Goal: Check status

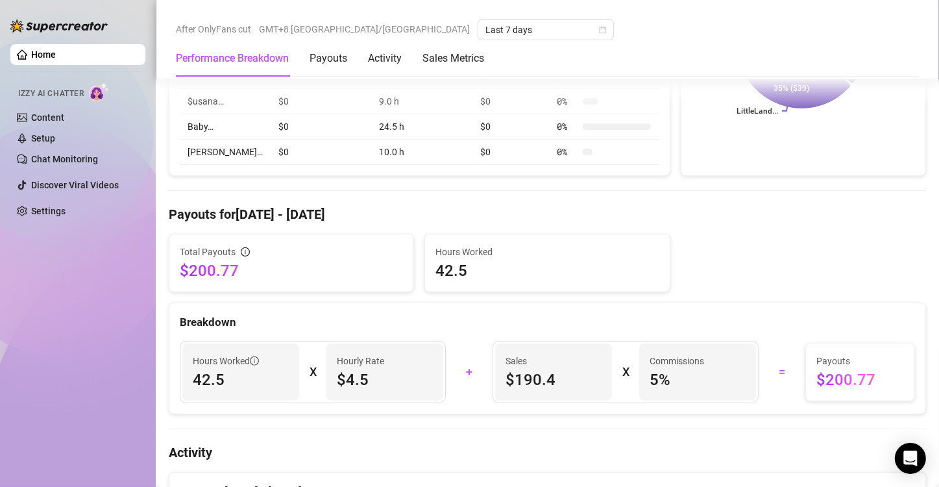
scroll to position [633, 0]
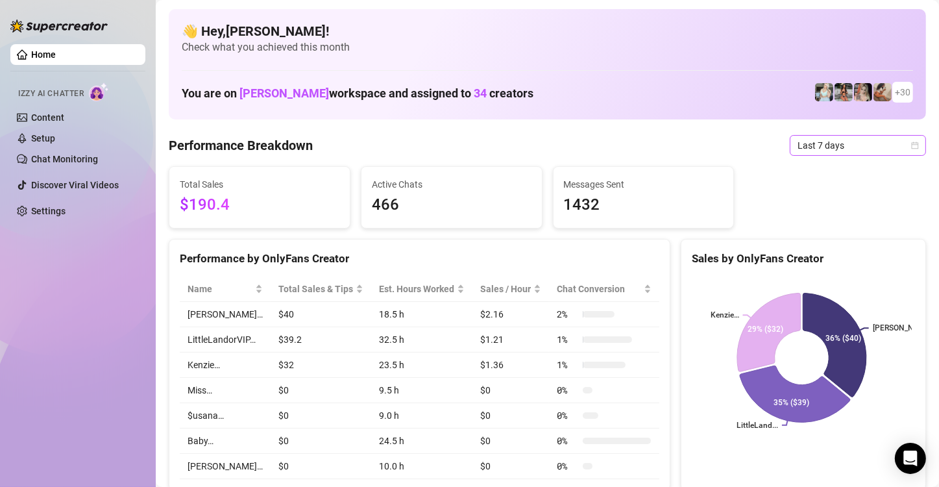
click at [823, 151] on span "Last 7 days" at bounding box center [858, 145] width 121 height 19
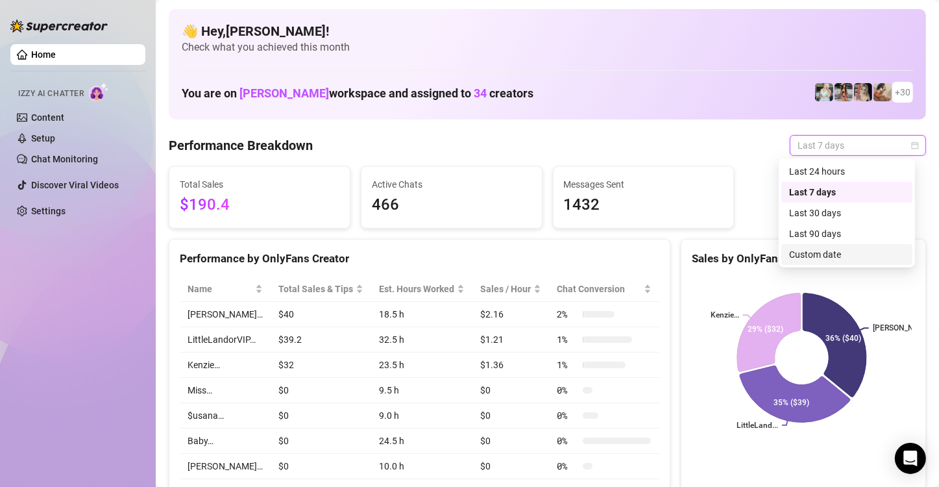
click at [825, 249] on div "Custom date" at bounding box center [847, 254] width 116 height 14
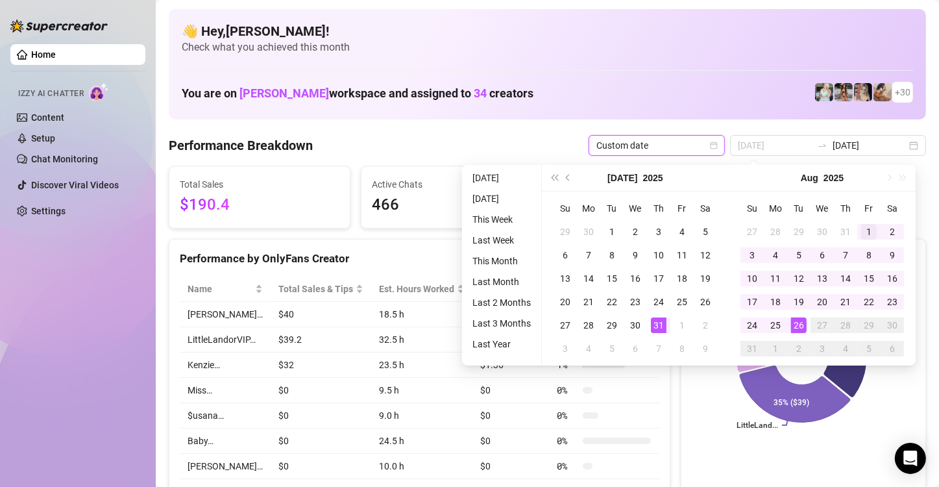
type input "[DATE]"
click at [864, 231] on div "1" at bounding box center [869, 232] width 16 height 16
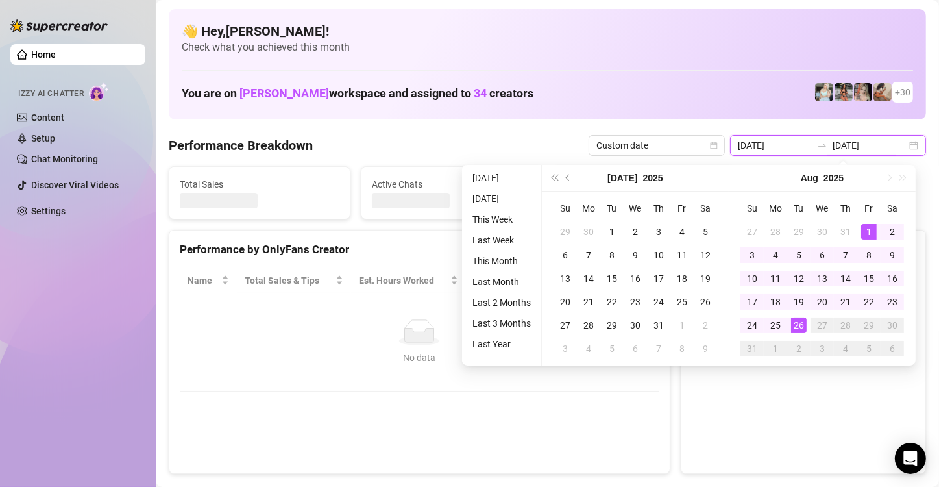
type input "[DATE]"
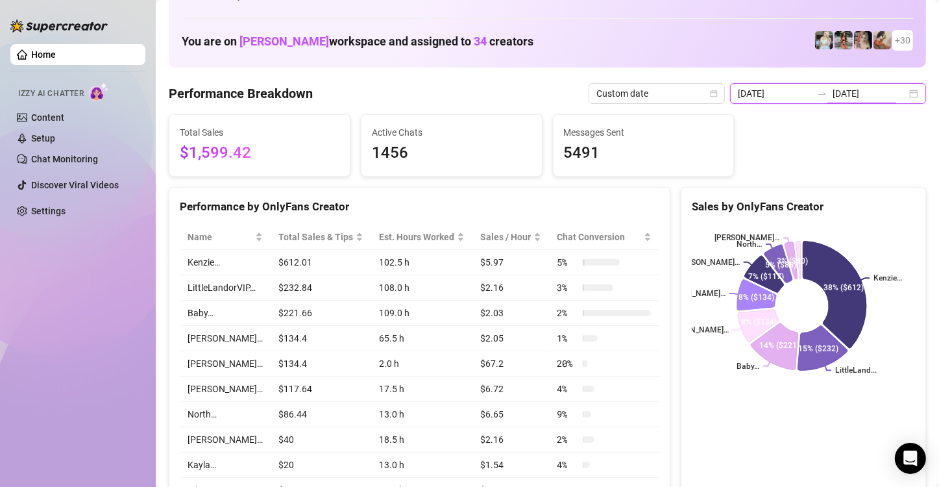
scroll to position [28, 0]
